Goal: Task Accomplishment & Management: Complete application form

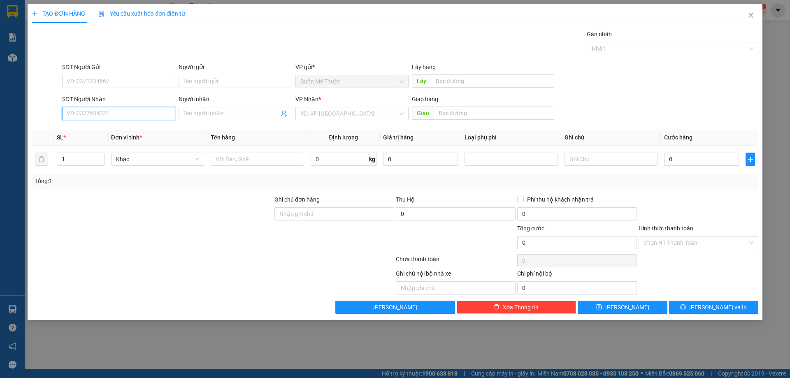
click at [128, 110] on input "SĐT Người Nhận" at bounding box center [118, 113] width 113 height 13
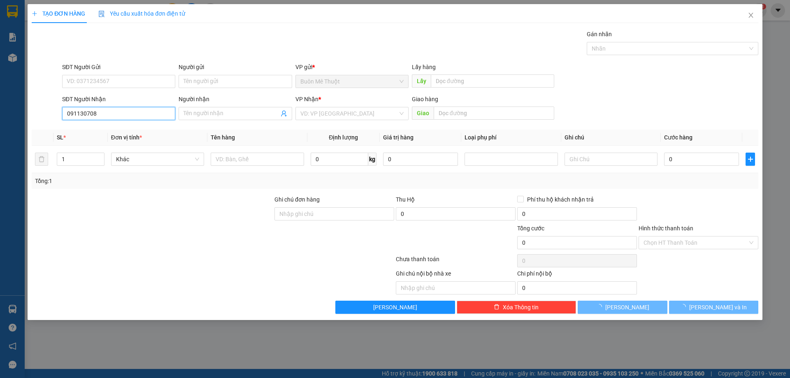
type input "0911307089"
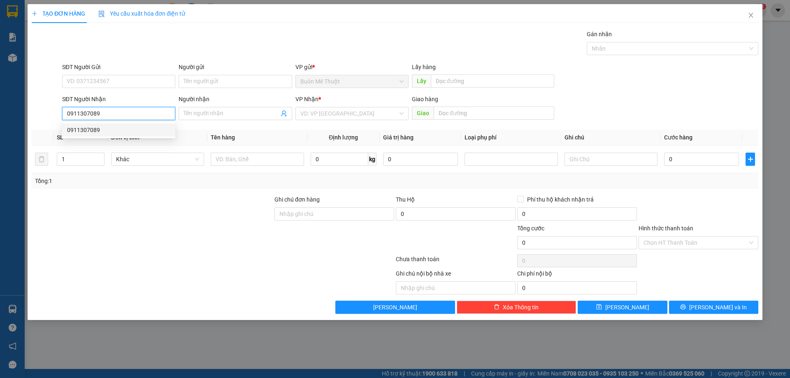
click at [116, 134] on div "0911307089" at bounding box center [118, 130] width 103 height 9
type input "30.000"
type input "0911307089"
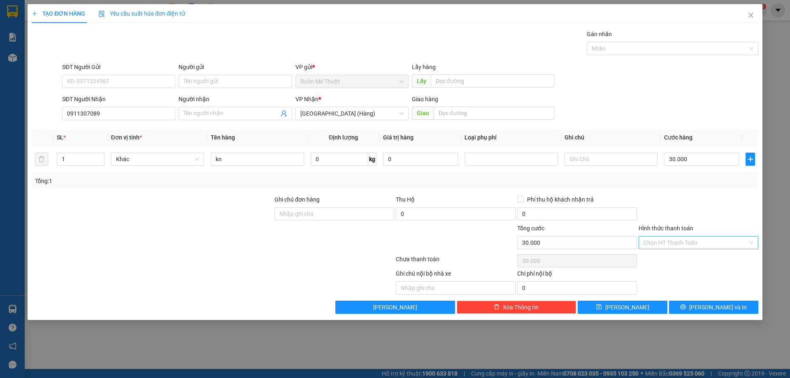
click at [681, 248] on input "Hình thức thanh toán" at bounding box center [696, 243] width 104 height 12
drag, startPoint x: 679, startPoint y: 259, endPoint x: 698, endPoint y: 309, distance: 53.3
click at [679, 259] on div "Tại văn phòng" at bounding box center [699, 259] width 110 height 9
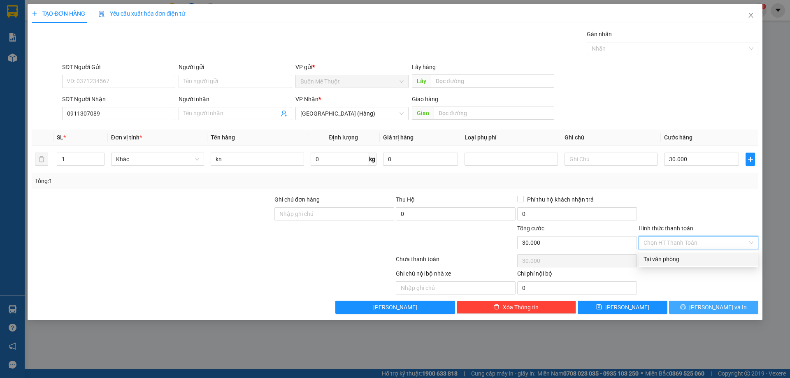
type input "0"
click at [686, 310] on icon "printer" at bounding box center [683, 307] width 6 height 6
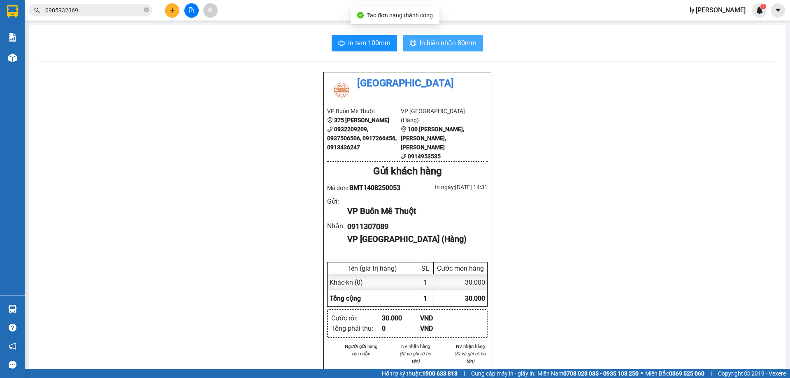
click at [429, 46] on span "In biên nhận 80mm" at bounding box center [448, 43] width 57 height 10
click at [174, 8] on icon "plus" at bounding box center [173, 10] width 6 height 6
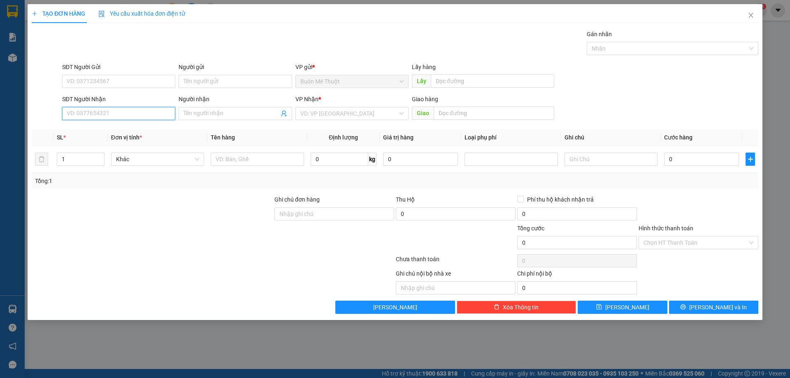
drag, startPoint x: 103, startPoint y: 112, endPoint x: 281, endPoint y: 91, distance: 179.1
click at [109, 110] on input "SĐT Người Nhận" at bounding box center [118, 113] width 113 height 13
type input "0905294783"
click at [91, 126] on div "0905294783" at bounding box center [118, 130] width 103 height 9
type input "30.000"
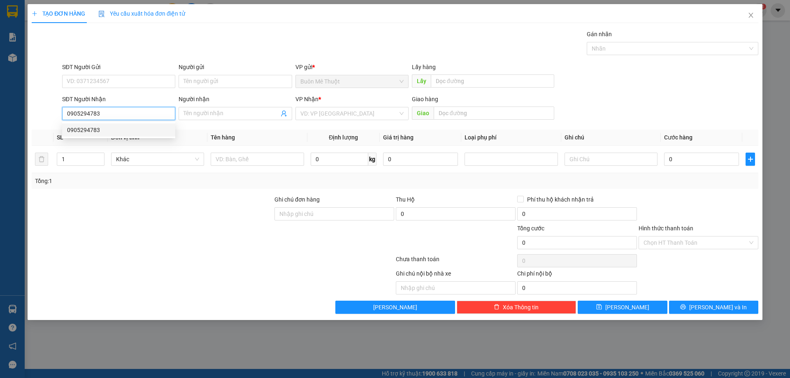
type input "30.000"
type input "0905294783"
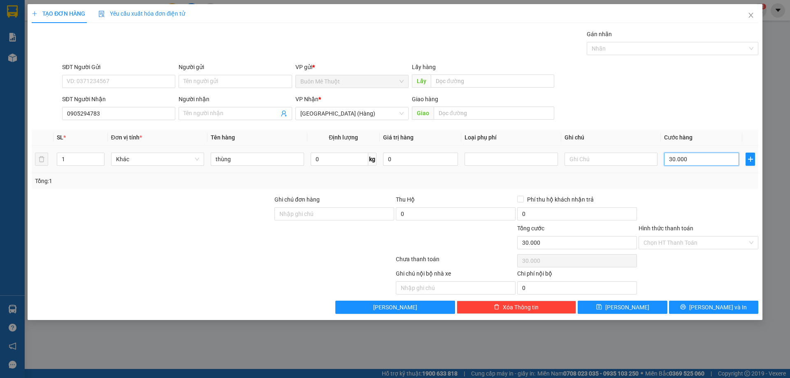
click at [687, 160] on input "30.000" at bounding box center [701, 159] width 75 height 13
type input "5"
type input "50"
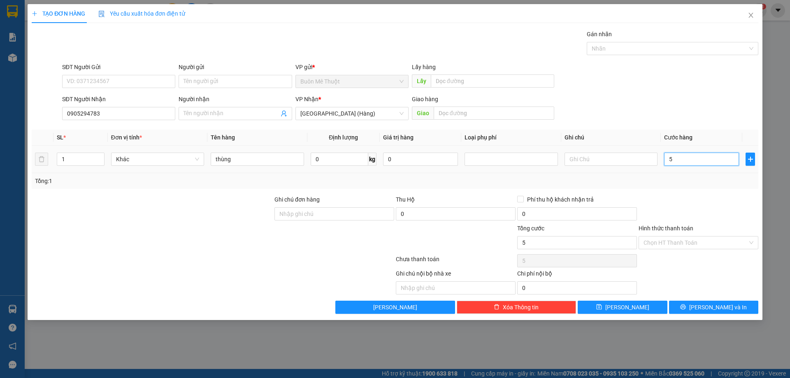
type input "50"
type input "50.000"
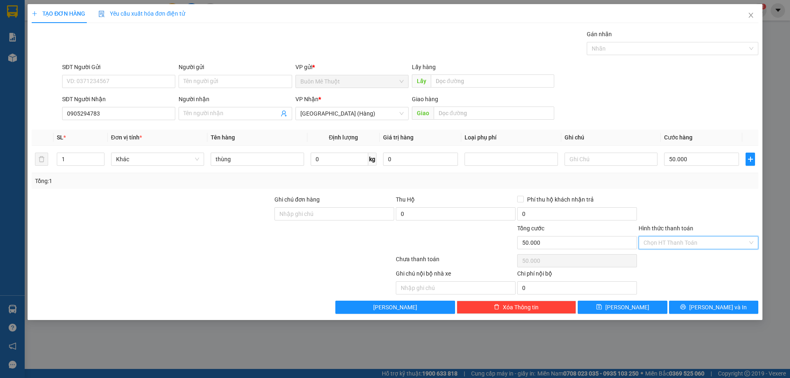
drag, startPoint x: 677, startPoint y: 242, endPoint x: 668, endPoint y: 262, distance: 21.5
click at [677, 243] on input "Hình thức thanh toán" at bounding box center [696, 243] width 104 height 12
drag, startPoint x: 667, startPoint y: 260, endPoint x: 686, endPoint y: 282, distance: 29.5
click at [668, 260] on div "Tại văn phòng" at bounding box center [699, 259] width 110 height 9
type input "0"
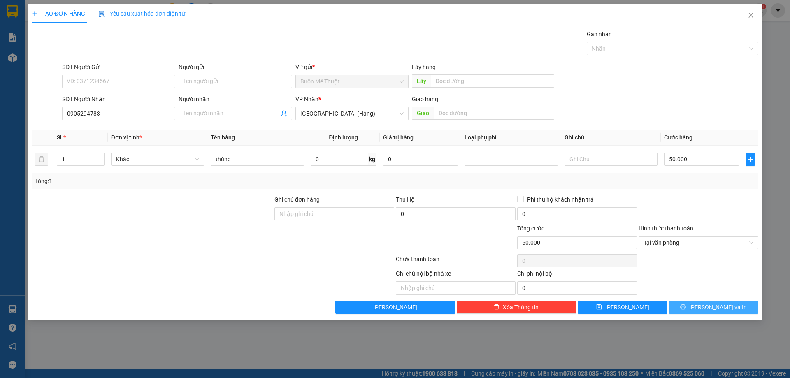
click at [688, 314] on button "[PERSON_NAME] và In" at bounding box center [713, 307] width 89 height 13
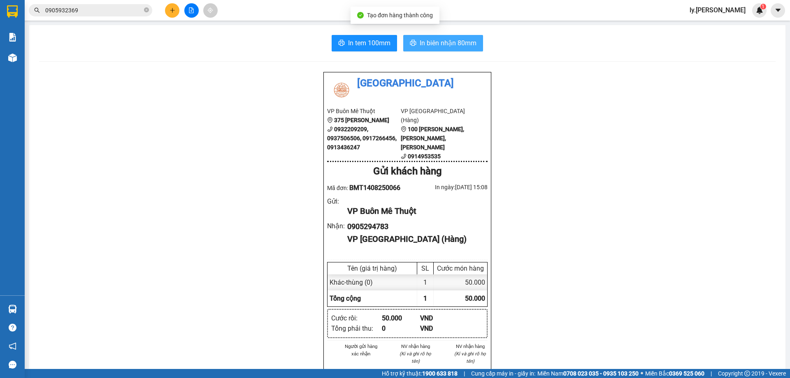
click at [468, 47] on span "In biên nhận 80mm" at bounding box center [448, 43] width 57 height 10
